Goal: Task Accomplishment & Management: Manage account settings

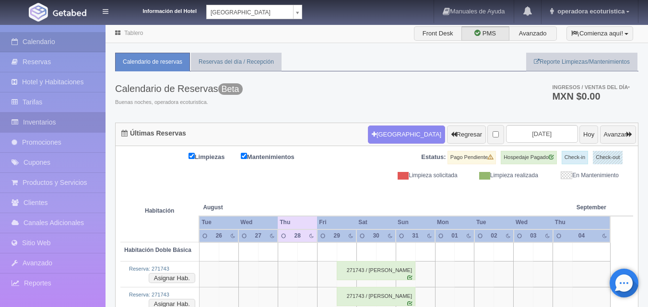
click at [38, 124] on link "Inventarios" at bounding box center [53, 123] width 106 height 20
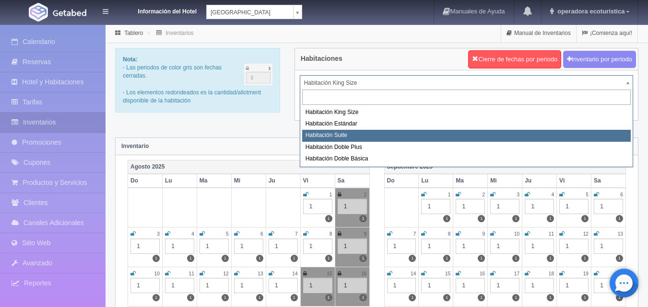
select select "1664"
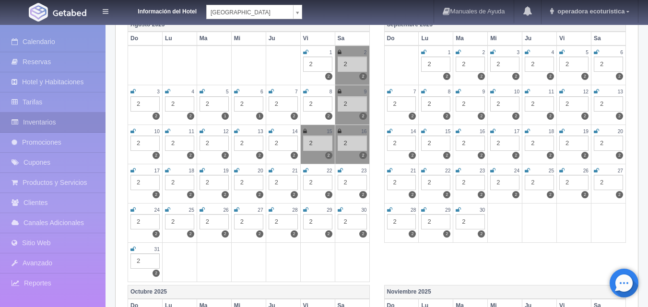
scroll to position [144, 0]
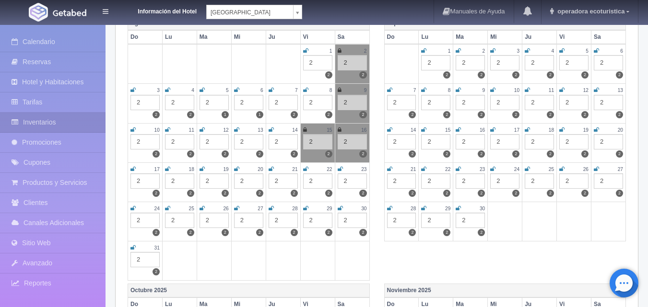
click at [341, 169] on icon at bounding box center [340, 169] width 5 height 6
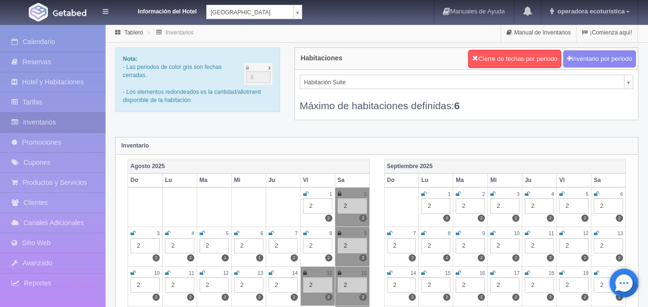
scroll to position [0, 0]
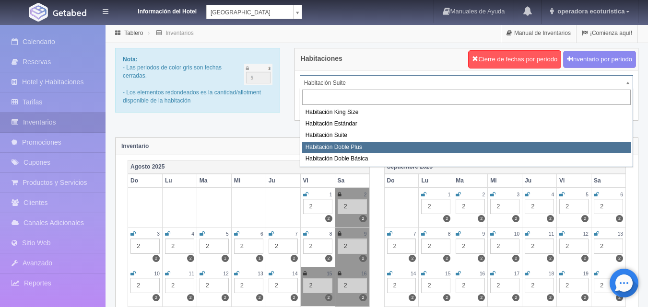
select select "1665"
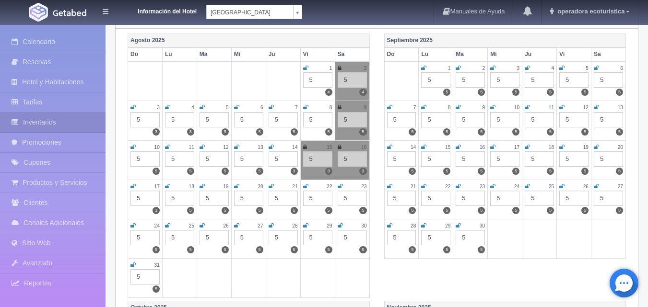
scroll to position [144, 0]
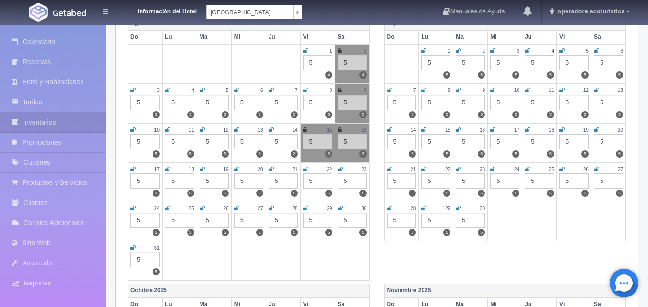
click at [305, 207] on icon at bounding box center [305, 209] width 5 height 6
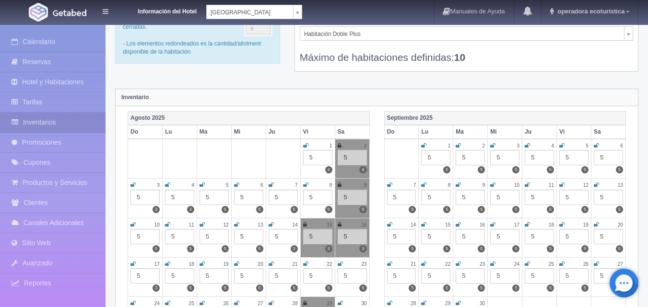
scroll to position [0, 0]
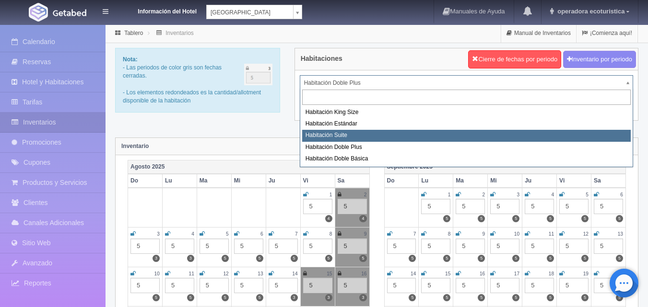
select select "1664"
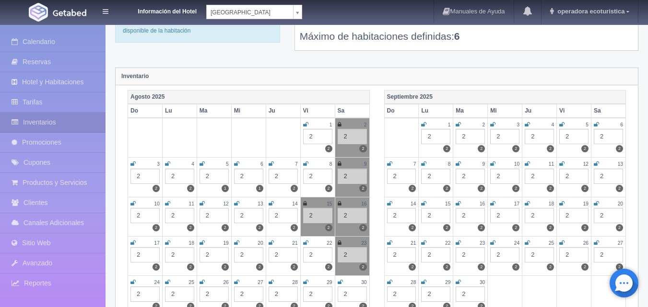
scroll to position [144, 0]
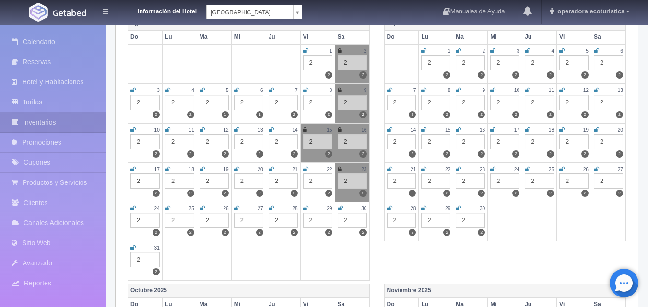
click at [339, 207] on icon at bounding box center [340, 209] width 5 height 6
